Goal: Obtain resource: Download file/media

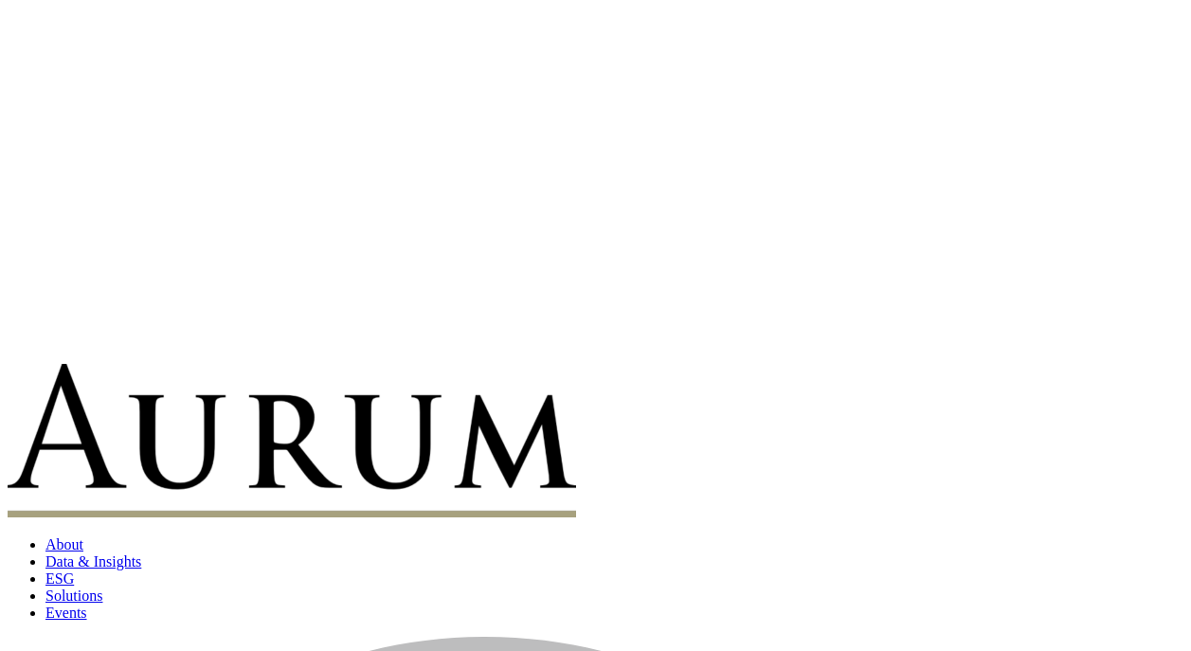
scroll to position [3005, 0]
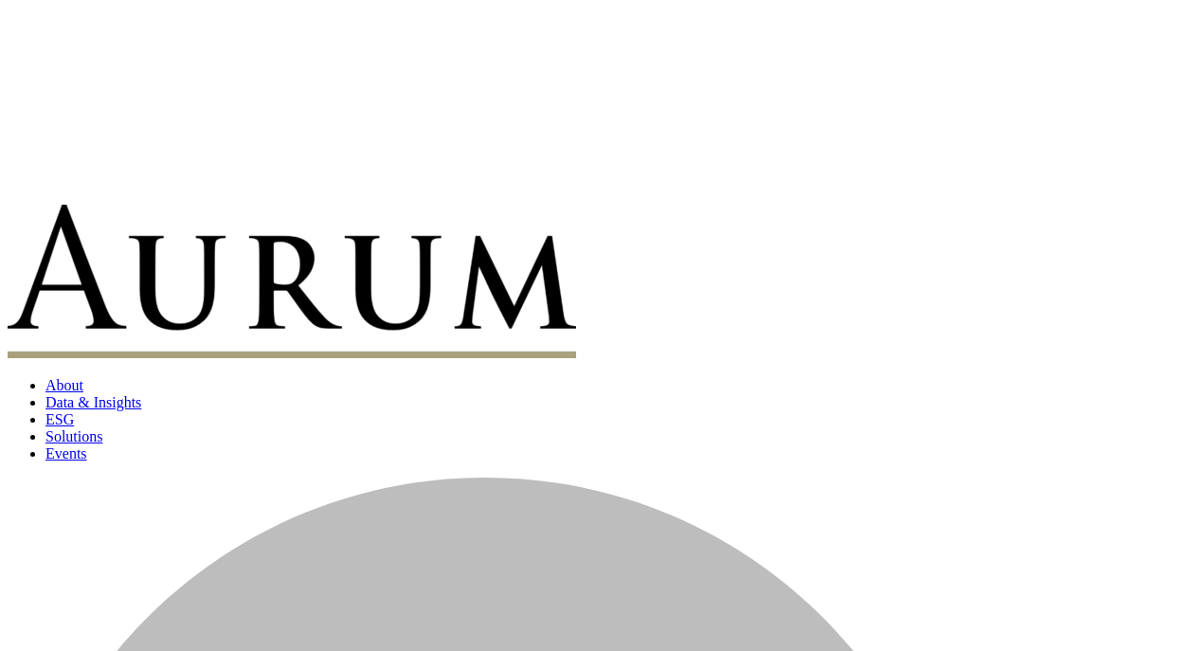
drag, startPoint x: 372, startPoint y: 191, endPoint x: 909, endPoint y: 165, distance: 537.1
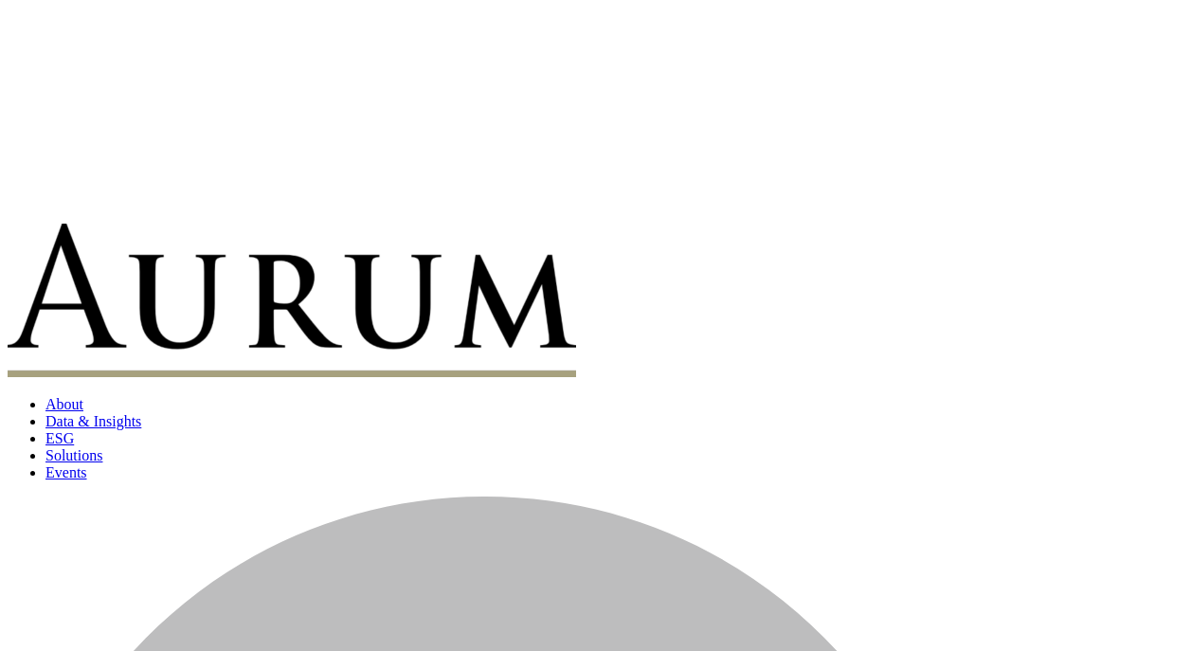
scroll to position [2997, 0]
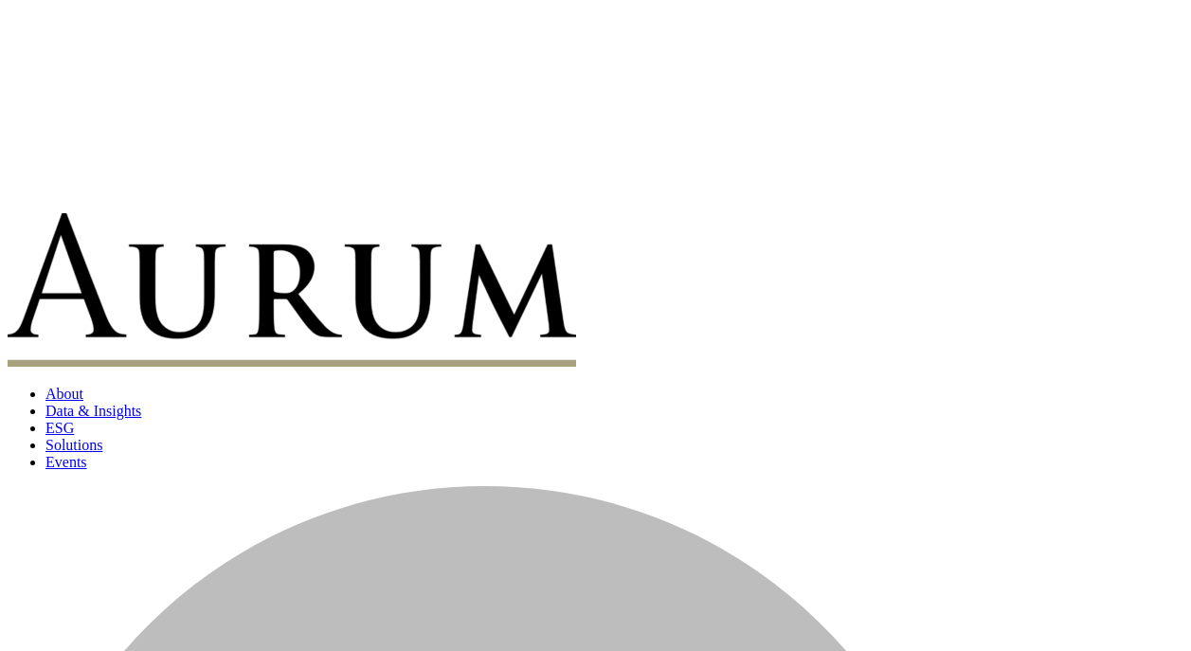
drag, startPoint x: 343, startPoint y: 234, endPoint x: 1001, endPoint y: 354, distance: 668.7
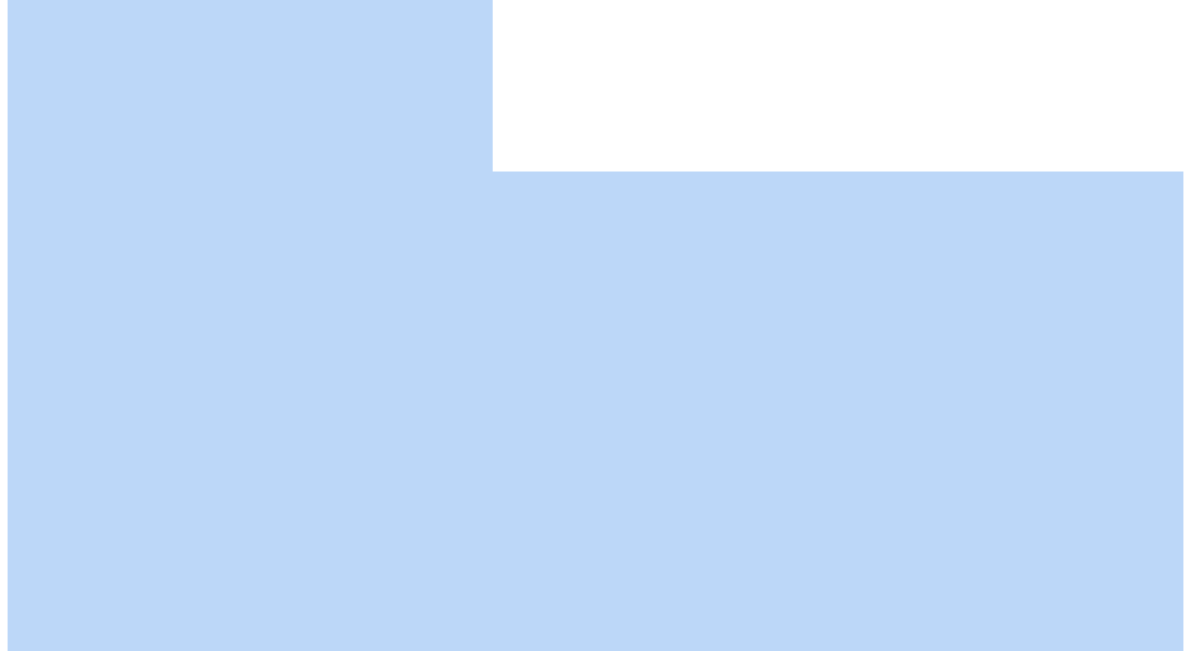
scroll to position [0, 0]
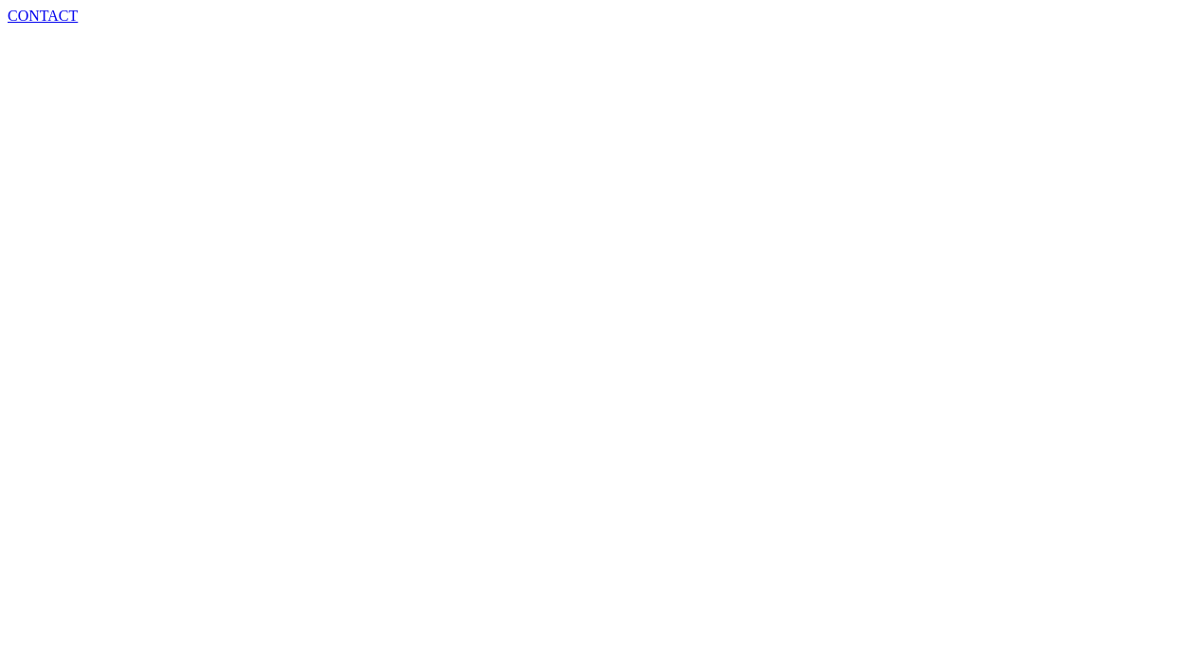
drag, startPoint x: 1032, startPoint y: 335, endPoint x: 343, endPoint y: 227, distance: 697.3
copy main "A second look at first loss platforms [DATE] 7 min read First loss platforms, i…"
drag, startPoint x: 312, startPoint y: 421, endPoint x: 257, endPoint y: 458, distance: 66.2
